Goal: Task Accomplishment & Management: Use online tool/utility

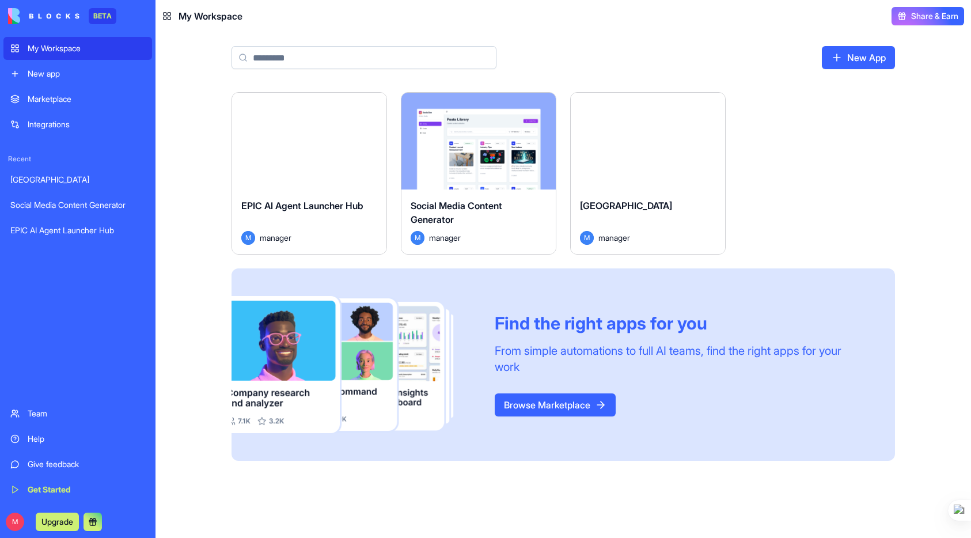
click at [37, 102] on div "Marketplace" at bounding box center [87, 99] width 118 height 12
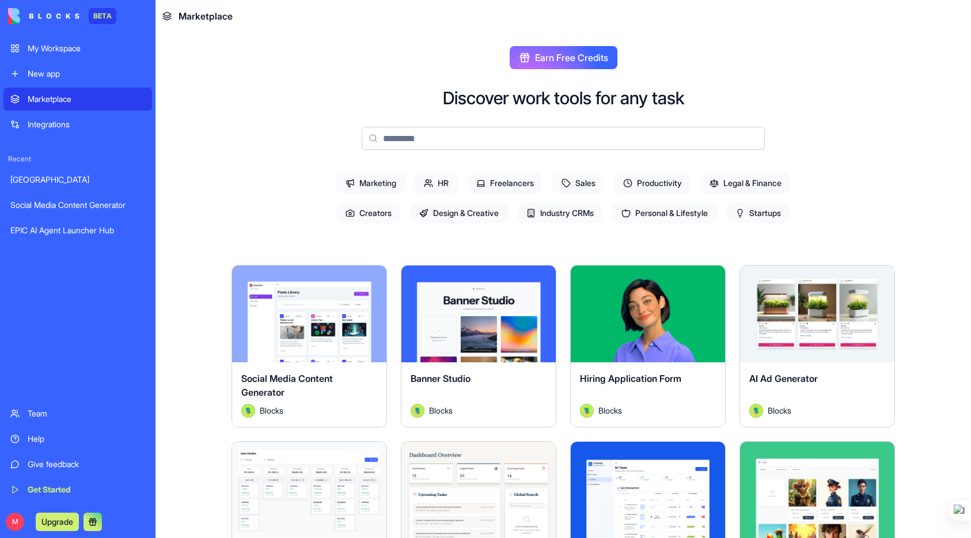
click at [458, 136] on input at bounding box center [563, 138] width 403 height 23
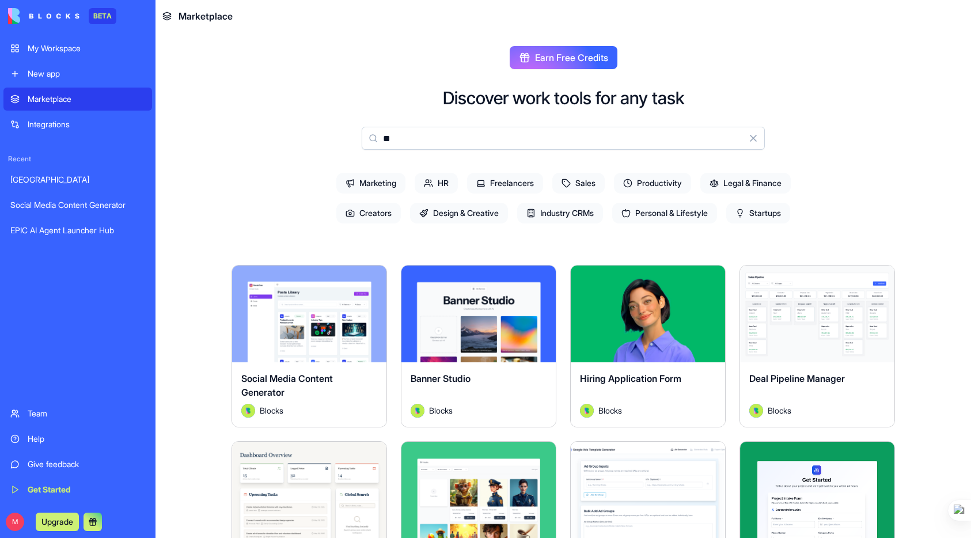
type input "*"
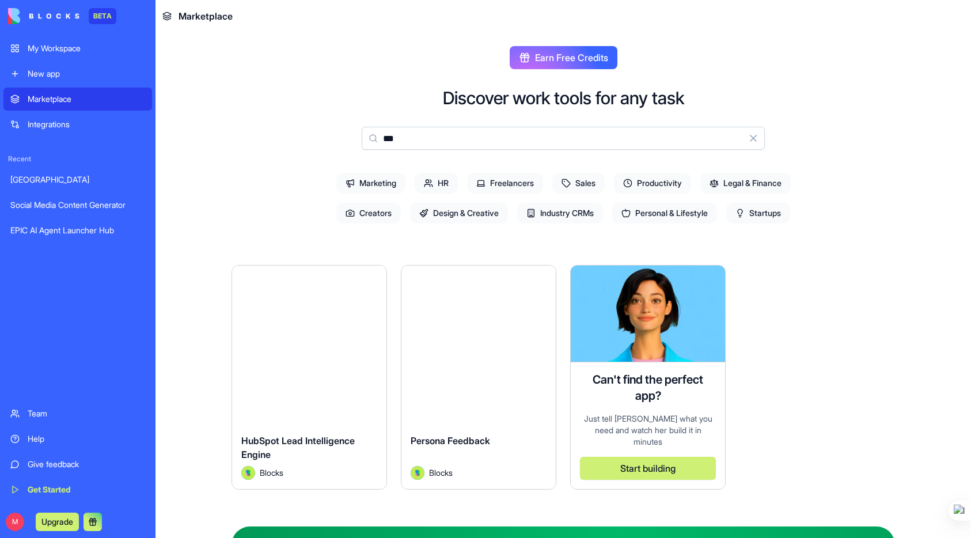
type input "***"
click at [459, 393] on div "Explore Persona Feedback Blocks" at bounding box center [479, 377] width 156 height 225
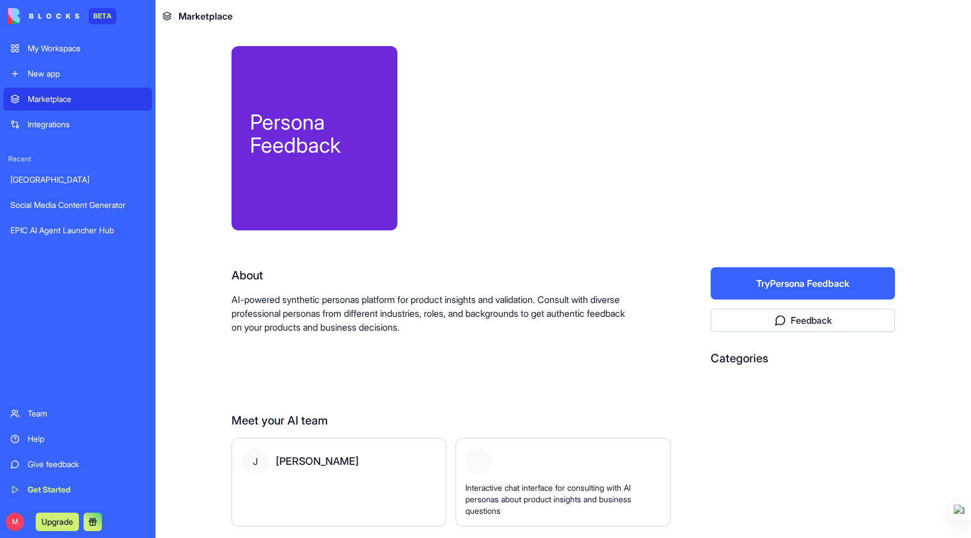
scroll to position [39, 0]
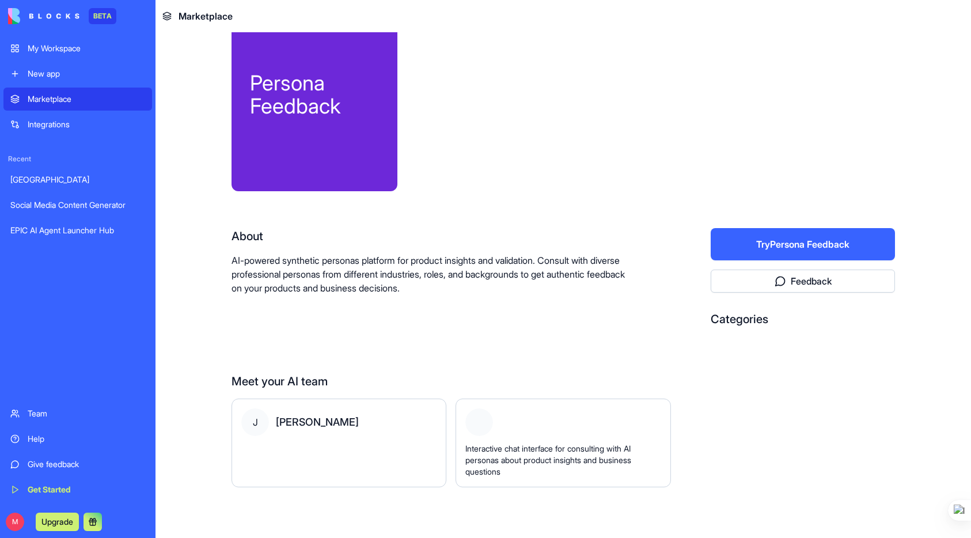
click at [803, 237] on button "Try Persona Feedback" at bounding box center [803, 244] width 184 height 32
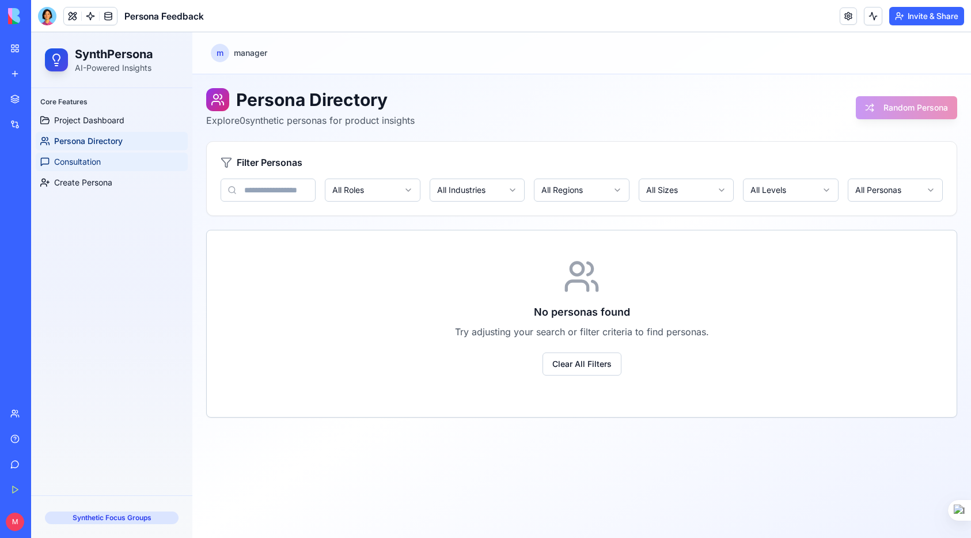
click at [86, 157] on span "Consultation" at bounding box center [77, 162] width 47 height 12
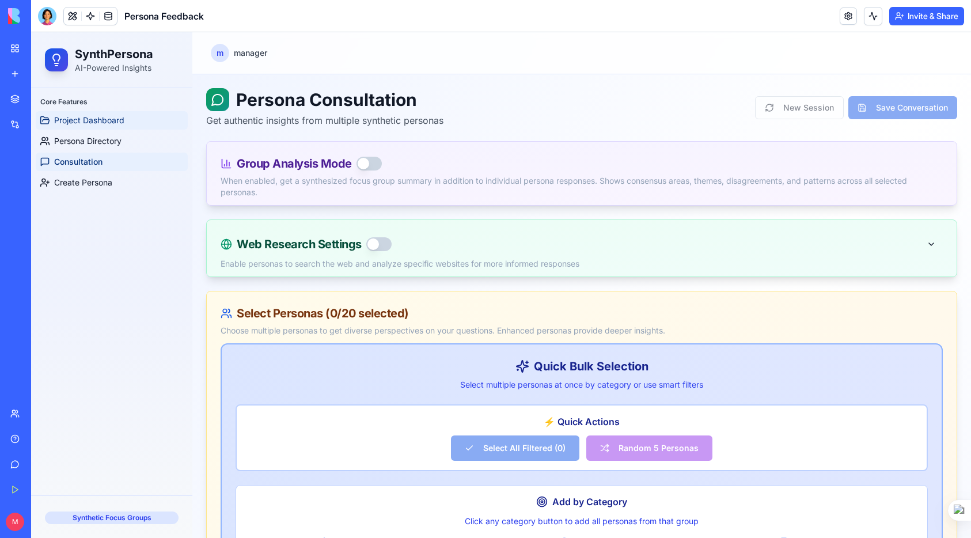
click at [90, 123] on span "Project Dashboard" at bounding box center [89, 121] width 70 height 12
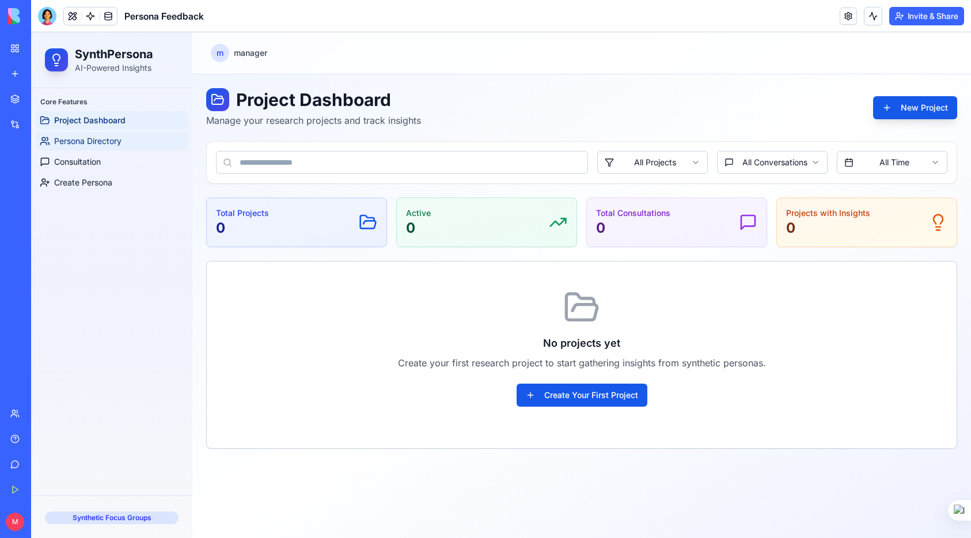
click at [110, 142] on span "Persona Directory" at bounding box center [87, 141] width 67 height 12
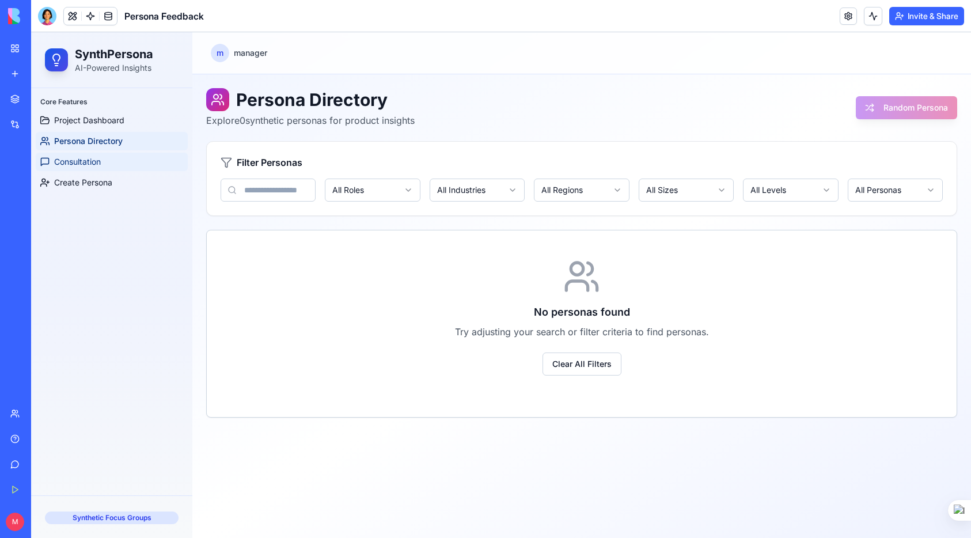
click at [103, 165] on link "Consultation" at bounding box center [112, 162] width 152 height 18
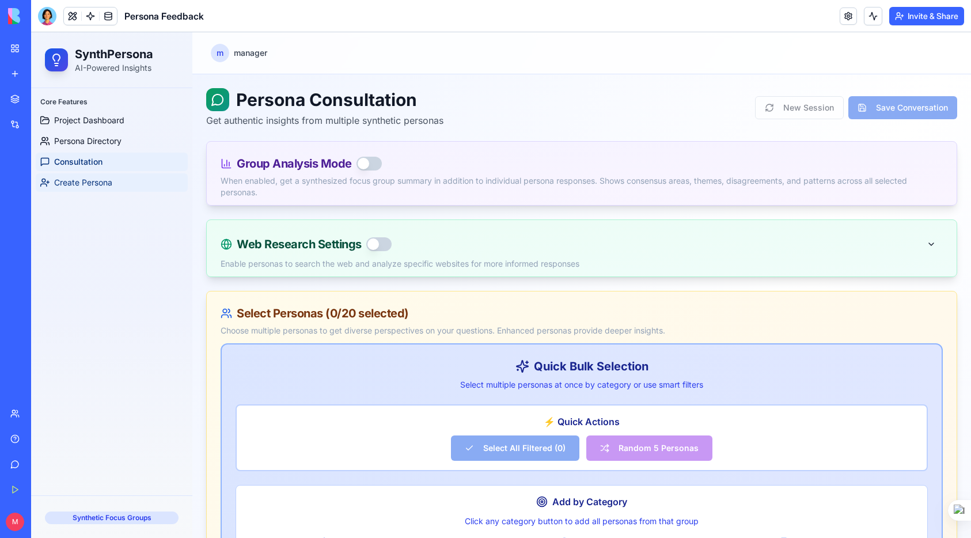
click at [92, 184] on span "Create Persona" at bounding box center [83, 183] width 58 height 12
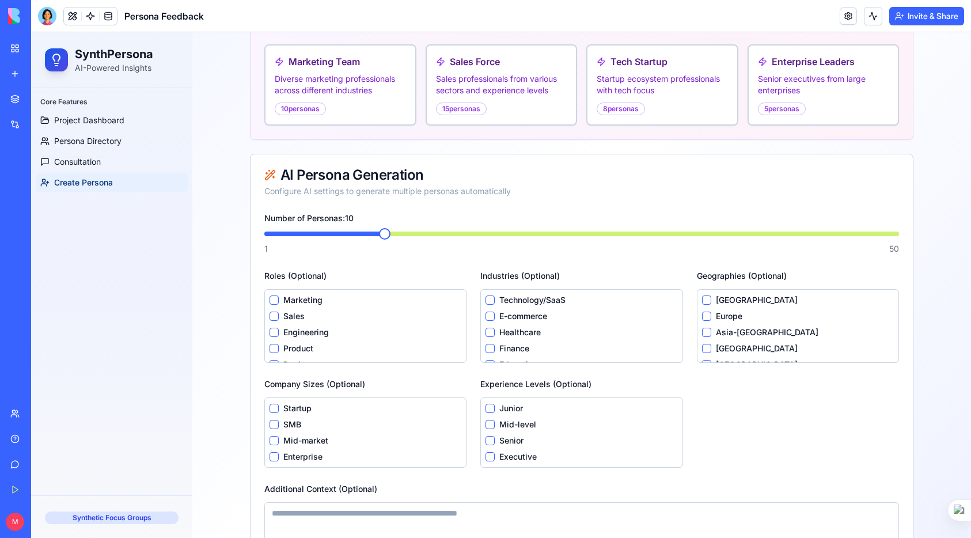
scroll to position [342, 0]
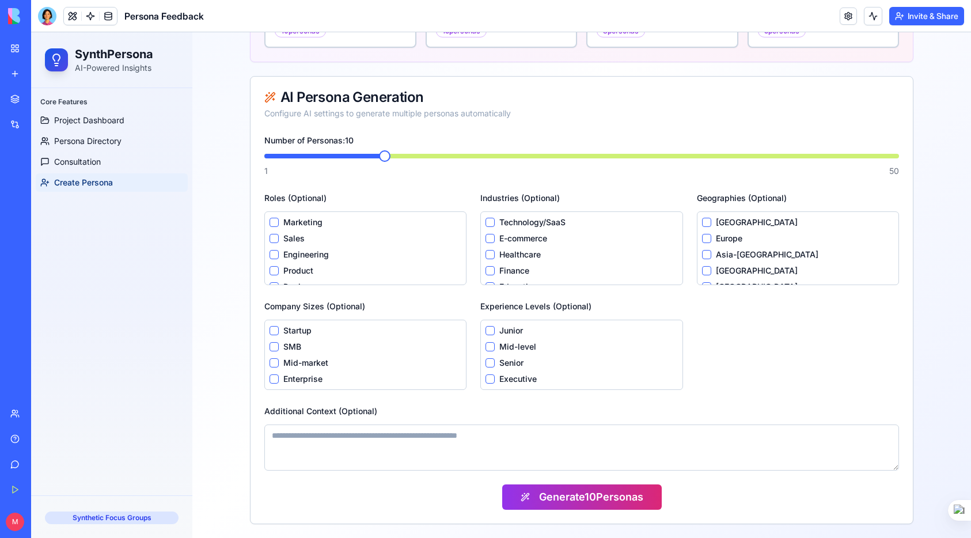
click at [13, 126] on link "Integrations" at bounding box center [26, 124] width 46 height 23
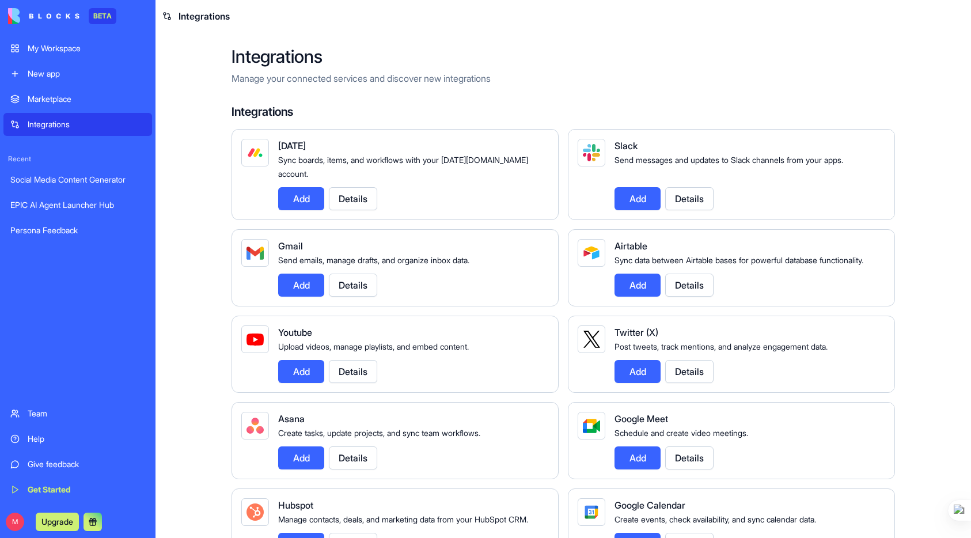
click at [55, 210] on div "EPIC AI Agent Launcher Hub" at bounding box center [77, 205] width 135 height 12
